Goal: Information Seeking & Learning: Learn about a topic

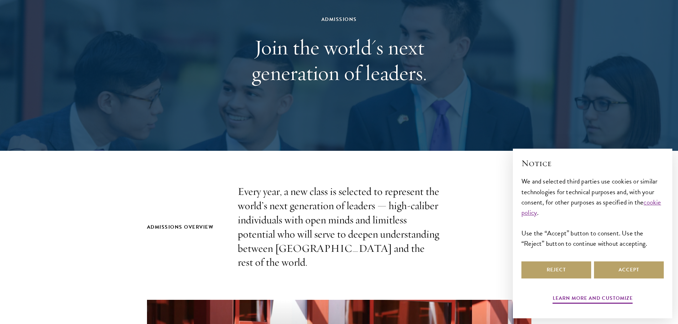
scroll to position [71, 0]
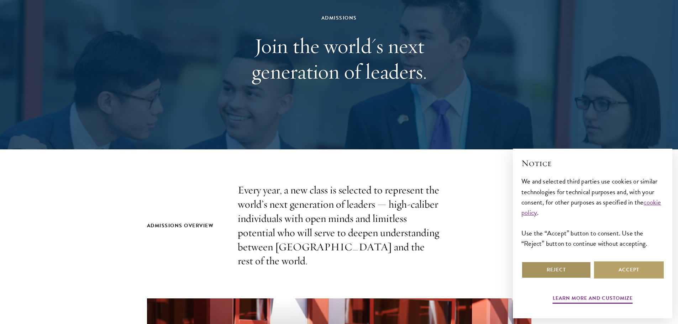
click at [560, 266] on button "Reject" at bounding box center [557, 270] width 70 height 17
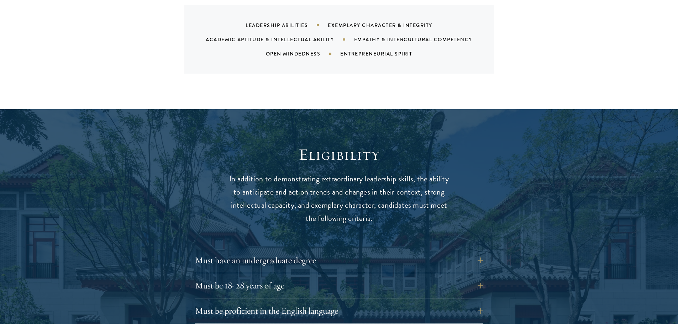
scroll to position [819, 0]
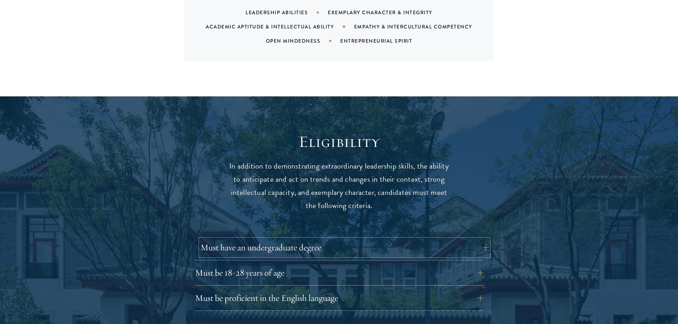
click at [411, 239] on button "Must have an undergraduate degree" at bounding box center [344, 247] width 288 height 17
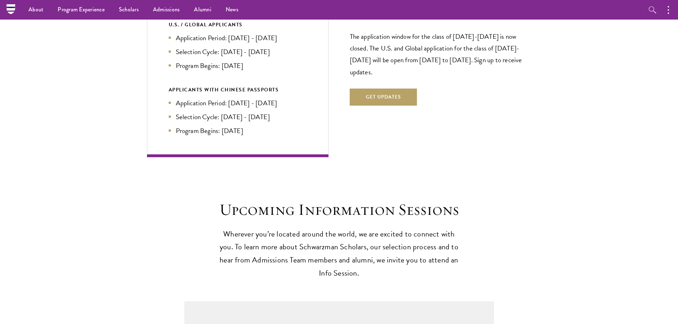
scroll to position [1566, 0]
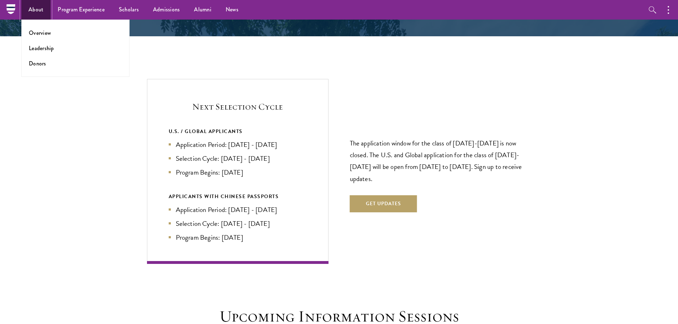
click at [31, 10] on link "About" at bounding box center [35, 10] width 29 height 20
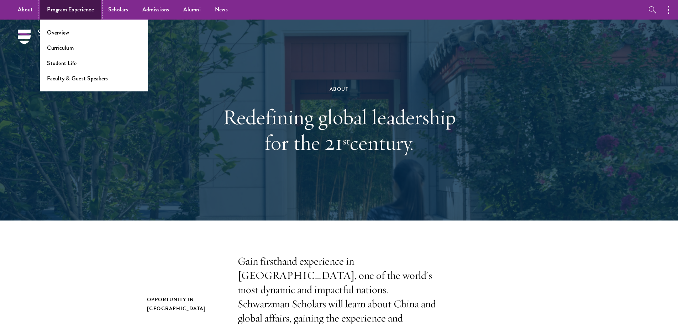
click at [87, 11] on link "Program Experience" at bounding box center [70, 10] width 61 height 20
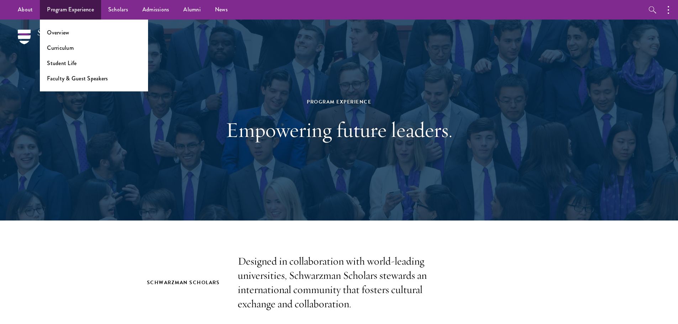
click at [75, 48] on li "Curriculum" at bounding box center [94, 48] width 94 height 8
click at [72, 48] on link "Curriculum" at bounding box center [60, 48] width 27 height 8
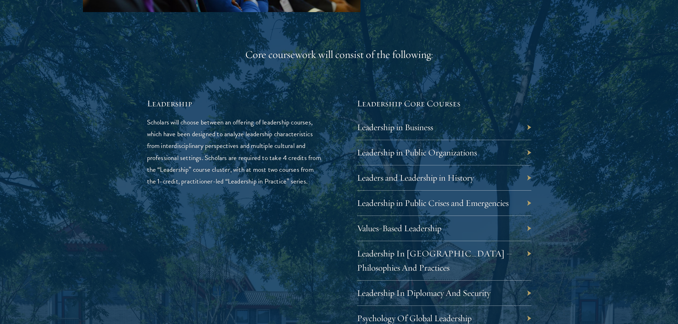
scroll to position [1139, 0]
click at [410, 121] on link "Leadership in Business" at bounding box center [400, 126] width 76 height 11
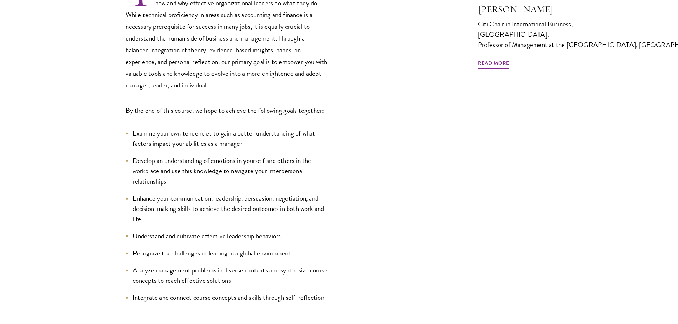
scroll to position [285, 0]
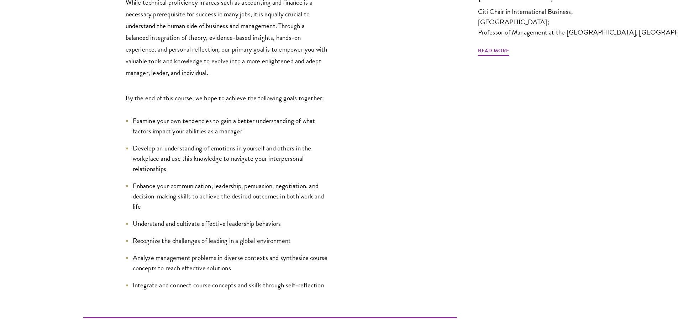
click at [435, 179] on div "The course is designed to provide you with an understanding of how and why effe…" at bounding box center [270, 127] width 374 height 328
